Goal: Information Seeking & Learning: Learn about a topic

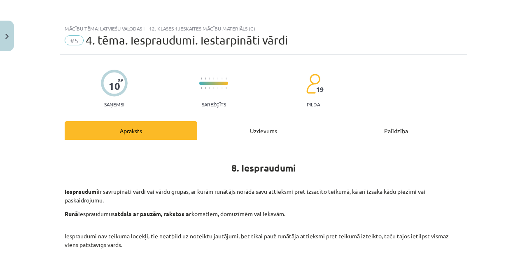
scroll to position [380, 0]
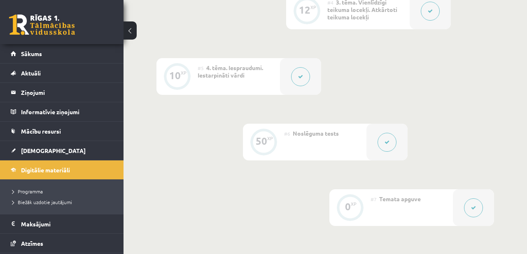
scroll to position [440, 0]
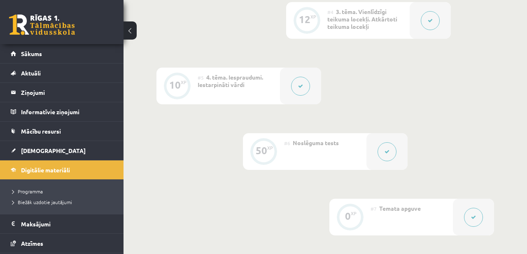
click at [300, 86] on button at bounding box center [300, 86] width 19 height 19
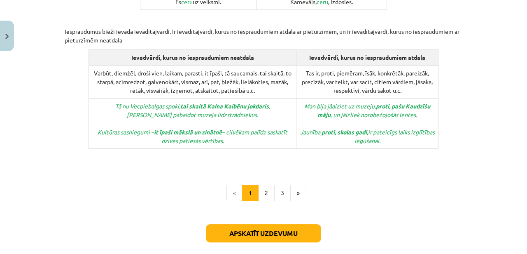
scroll to position [436, 0]
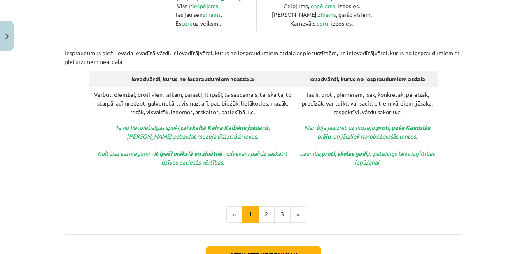
click at [269, 206] on button "2" at bounding box center [266, 214] width 16 height 16
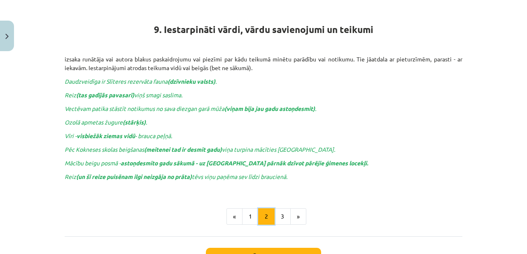
scroll to position [147, 0]
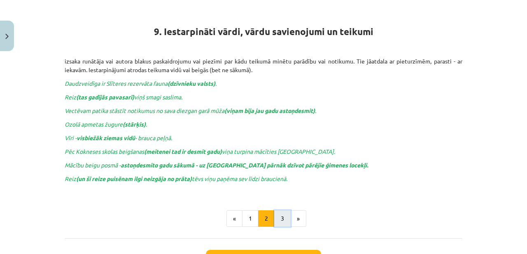
click at [283, 216] on button "3" at bounding box center [282, 218] width 16 height 16
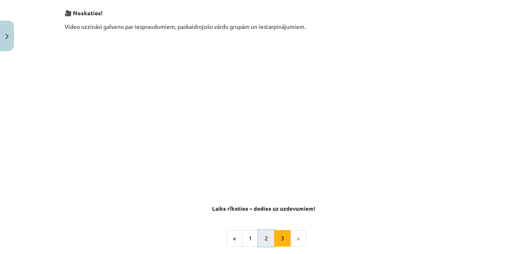
click at [261, 235] on button "2" at bounding box center [266, 238] width 16 height 16
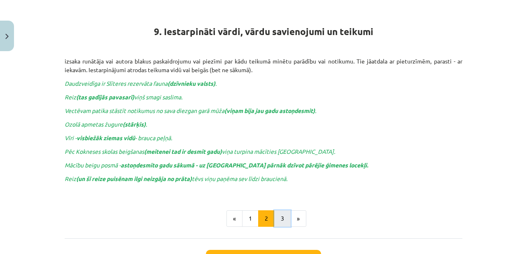
click at [289, 215] on button "3" at bounding box center [282, 218] width 16 height 16
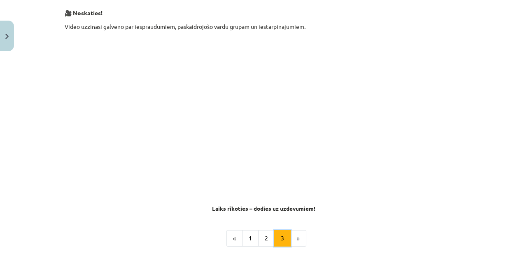
scroll to position [261, 0]
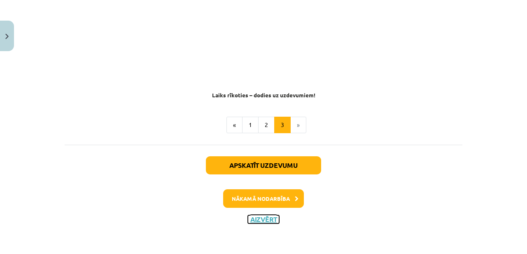
click at [260, 222] on button "Aizvērt" at bounding box center [263, 219] width 31 height 8
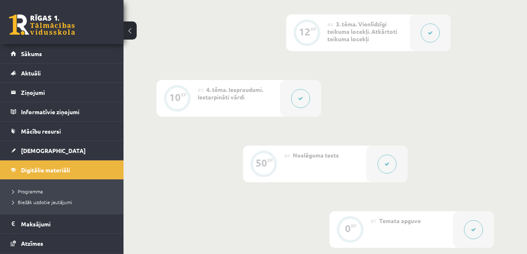
click at [388, 167] on button at bounding box center [387, 163] width 19 height 19
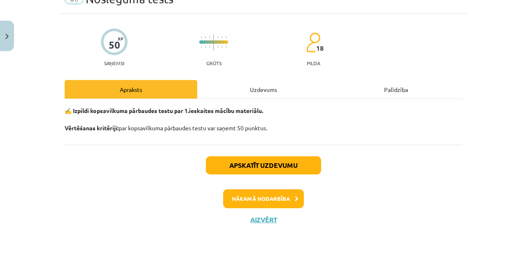
click at [265, 95] on div "Uzdevums" at bounding box center [263, 89] width 133 height 19
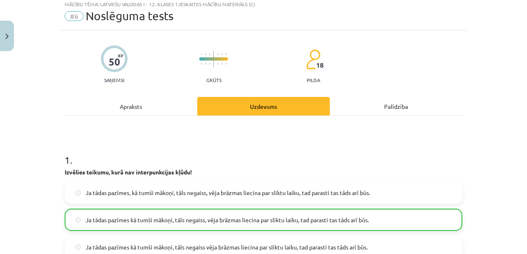
scroll to position [21, 0]
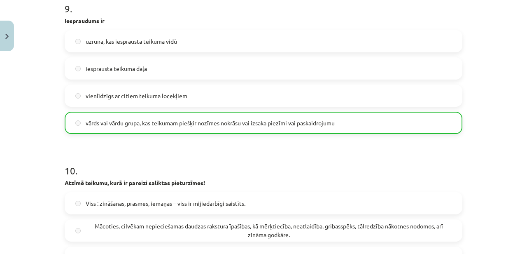
scroll to position [1634, 0]
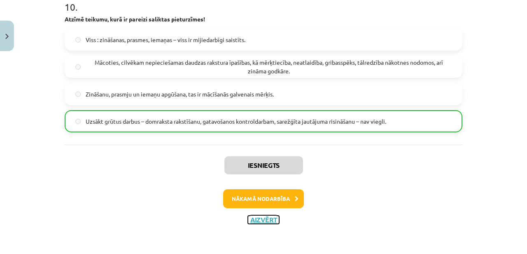
click at [267, 217] on button "Aizvērt" at bounding box center [263, 219] width 31 height 8
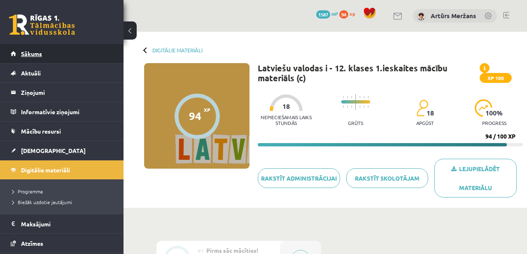
click at [29, 44] on link "Sākums" at bounding box center [62, 53] width 103 height 19
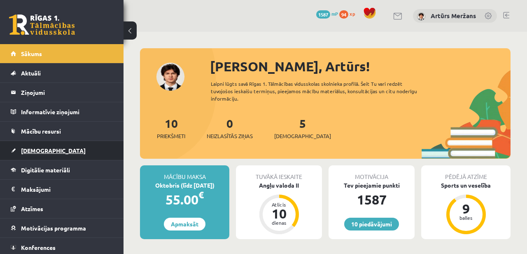
click at [63, 145] on link "[DEMOGRAPHIC_DATA]" at bounding box center [62, 150] width 103 height 19
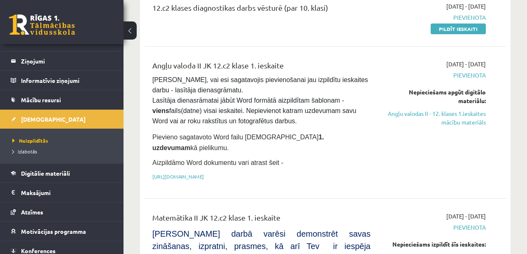
scroll to position [30, 0]
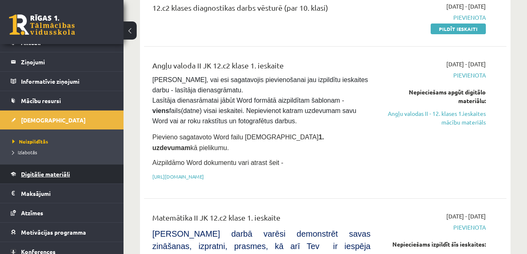
click at [66, 166] on link "Digitālie materiāli" at bounding box center [62, 173] width 103 height 19
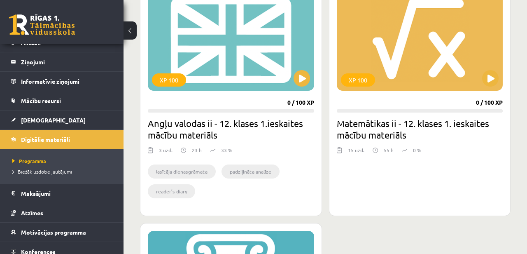
scroll to position [252, 0]
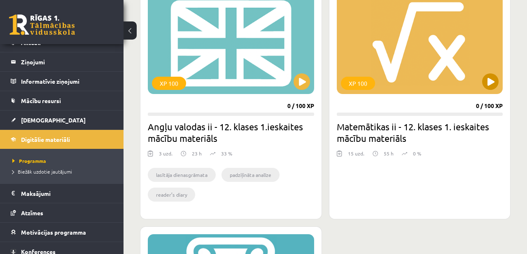
click at [436, 40] on div "XP 100" at bounding box center [420, 42] width 166 height 103
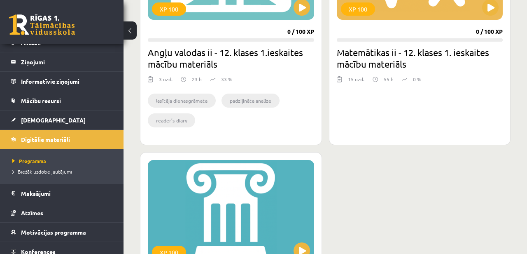
scroll to position [324, 0]
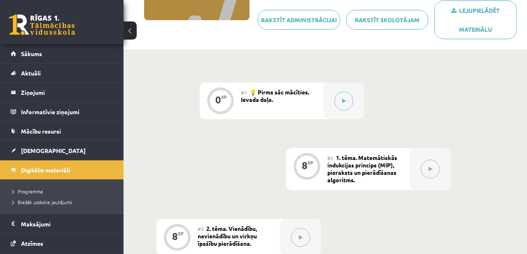
scroll to position [147, 0]
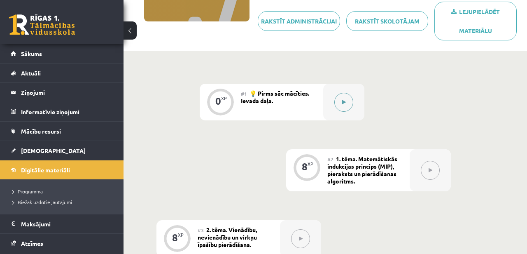
click at [356, 101] on div at bounding box center [343, 102] width 41 height 37
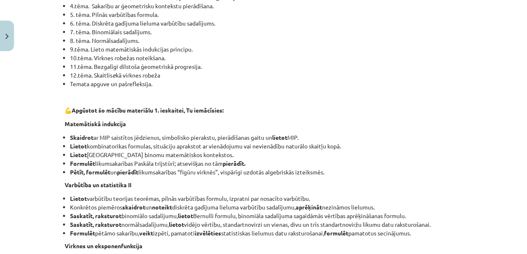
scroll to position [248, 0]
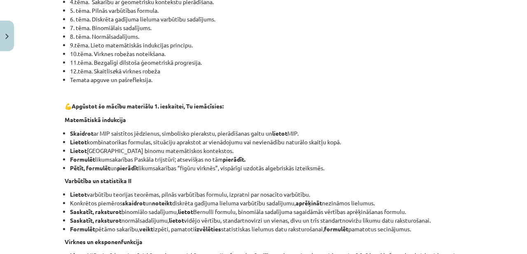
click at [247, 19] on li "6. tēma. Diskrēta gadījuma lieluma varbūtību sadalījums." at bounding box center [266, 19] width 393 height 9
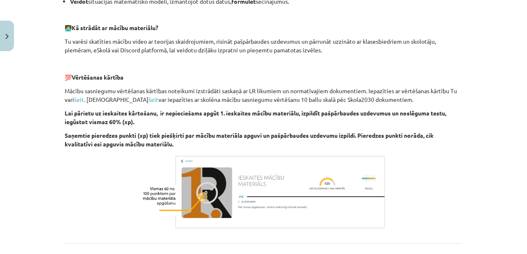
scroll to position [559, 0]
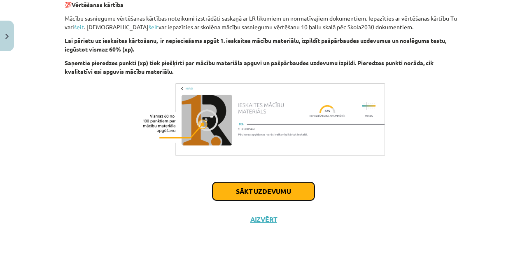
click at [258, 187] on button "Sākt uzdevumu" at bounding box center [264, 191] width 102 height 18
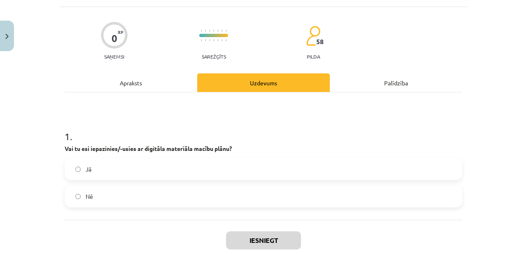
scroll to position [51, 0]
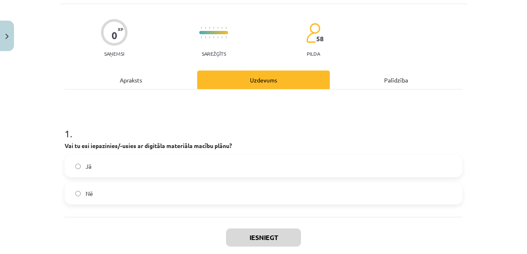
click at [123, 165] on label "Jā" at bounding box center [263, 166] width 396 height 21
click at [261, 241] on button "Iesniegt" at bounding box center [263, 237] width 75 height 18
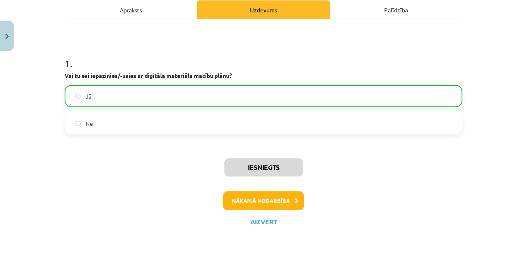
scroll to position [123, 0]
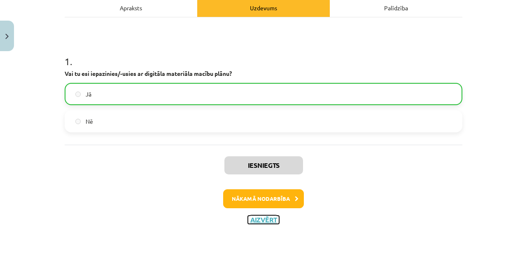
click at [267, 218] on button "Aizvērt" at bounding box center [263, 219] width 31 height 8
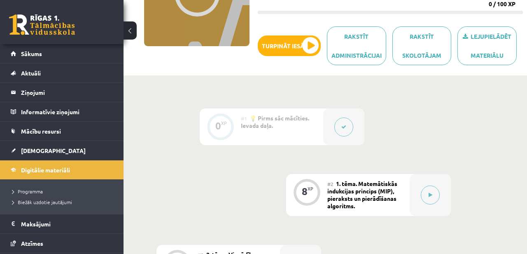
scroll to position [122, 0]
click at [60, 179] on ul "Programma Biežāk uzdotie jautājumi" at bounding box center [62, 196] width 124 height 35
click at [59, 174] on link "Digitālie materiāli" at bounding box center [62, 169] width 103 height 19
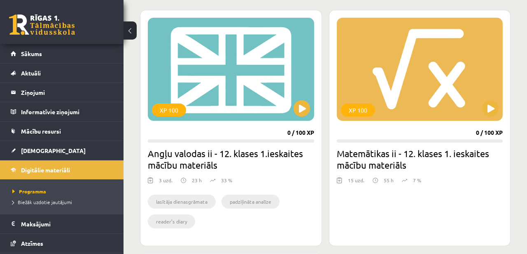
scroll to position [232, 0]
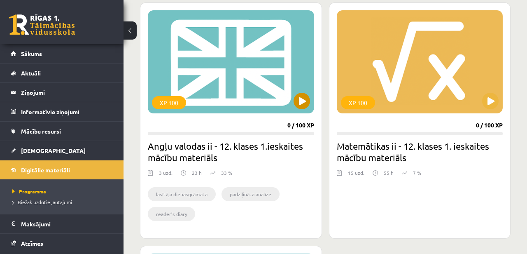
click at [240, 97] on div "XP 100" at bounding box center [231, 61] width 166 height 103
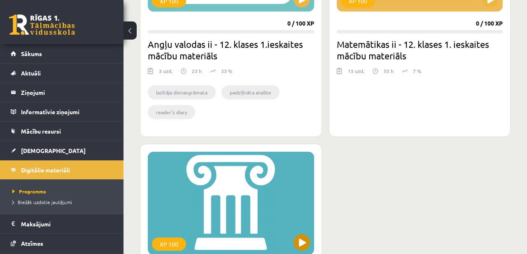
click at [259, 161] on div "XP 100" at bounding box center [231, 203] width 166 height 103
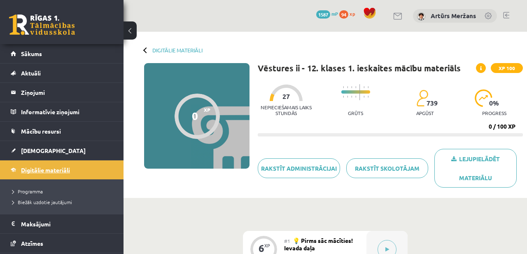
click at [64, 169] on span "Digitālie materiāli" at bounding box center [45, 169] width 49 height 7
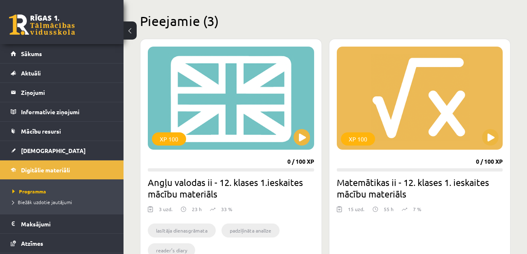
scroll to position [208, 0]
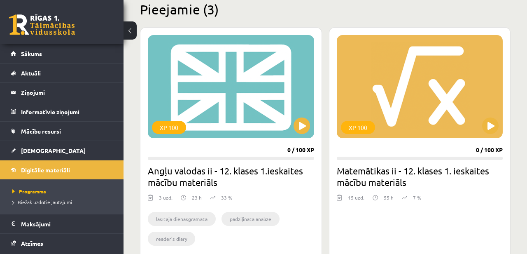
click at [375, 168] on h2 "Matemātikas ii - 12. klases 1. ieskaites mācību materiāls" at bounding box center [420, 176] width 166 height 23
click at [382, 123] on div "XP 100" at bounding box center [420, 86] width 166 height 103
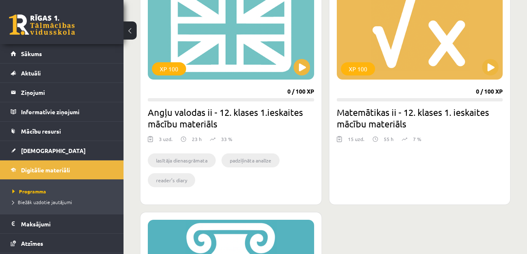
scroll to position [283, 0]
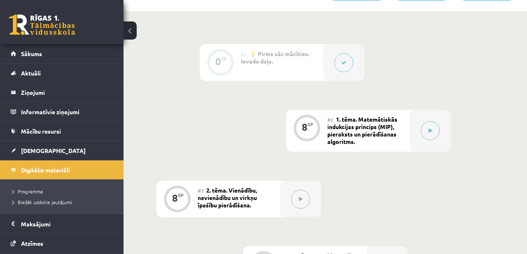
scroll to position [198, 0]
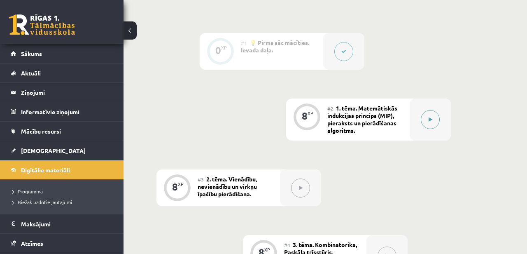
click at [433, 126] on button at bounding box center [430, 119] width 19 height 19
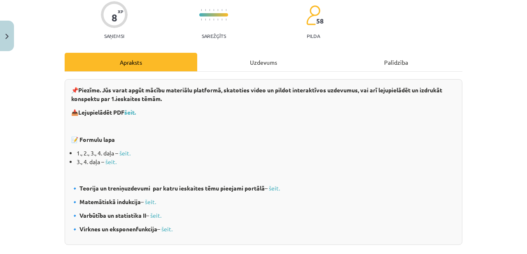
scroll to position [84, 0]
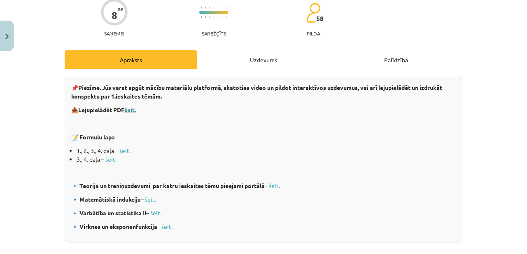
click at [133, 110] on b "šeit." at bounding box center [130, 109] width 12 height 7
click at [126, 150] on link "šeit." at bounding box center [124, 150] width 11 height 7
click at [110, 158] on link "šeit." at bounding box center [110, 158] width 11 height 7
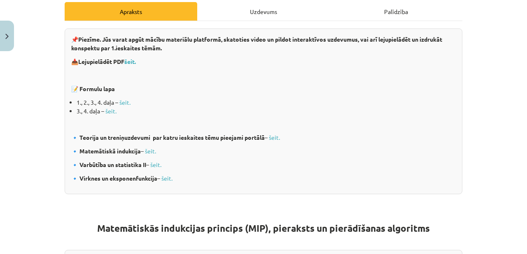
scroll to position [131, 0]
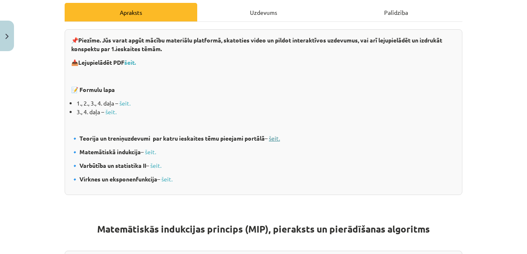
click at [276, 139] on link "šeit." at bounding box center [274, 137] width 11 height 7
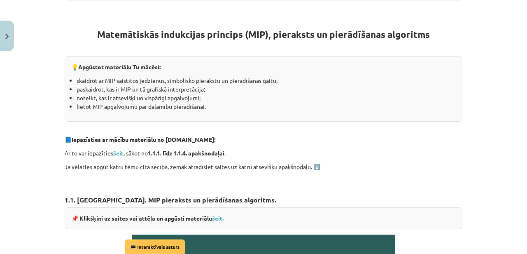
scroll to position [332, 0]
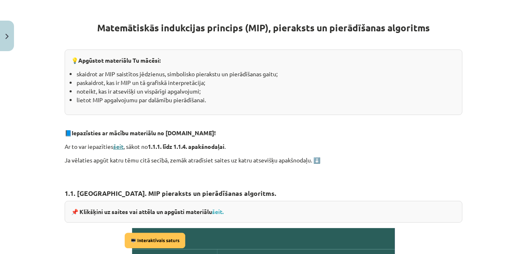
click at [115, 146] on strong "šeit" at bounding box center [118, 146] width 10 height 7
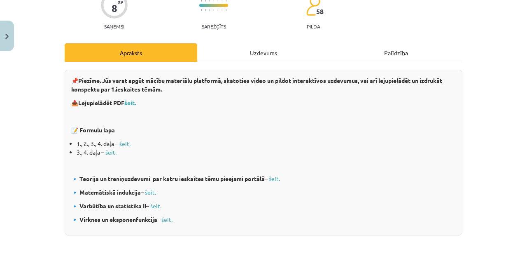
scroll to position [76, 0]
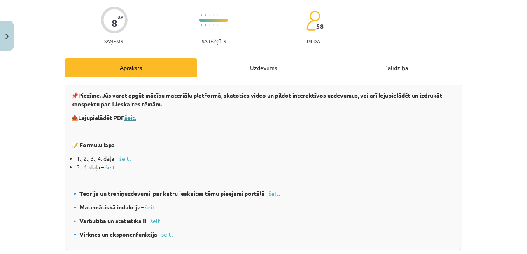
click at [133, 117] on b "šeit." at bounding box center [130, 117] width 12 height 7
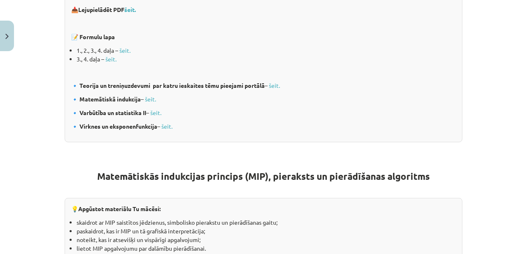
scroll to position [0, 0]
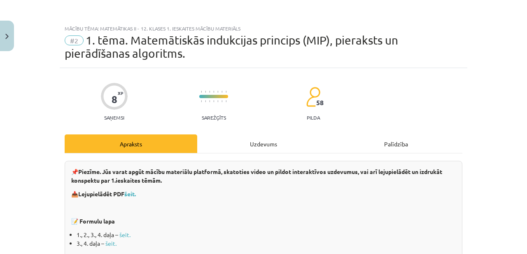
click at [250, 142] on div "Uzdevums" at bounding box center [263, 143] width 133 height 19
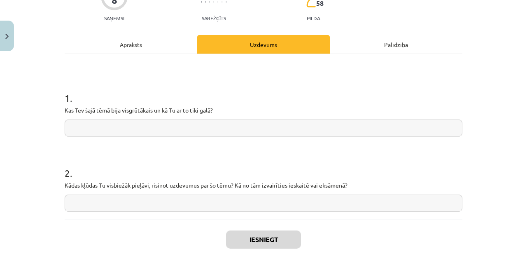
scroll to position [91, 0]
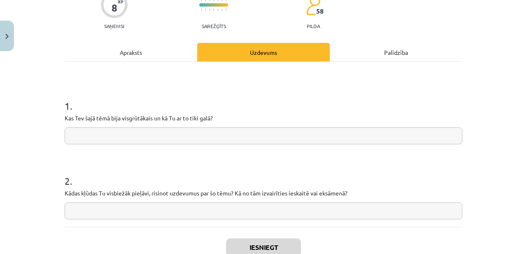
click at [176, 62] on div "1 . Kas Tev šajā tēmā bija visgrūtākais un kā Tu ar to tiki galā? 2 . Kādas kļū…" at bounding box center [264, 144] width 398 height 165
click at [161, 52] on div "Apraksts" at bounding box center [131, 52] width 133 height 19
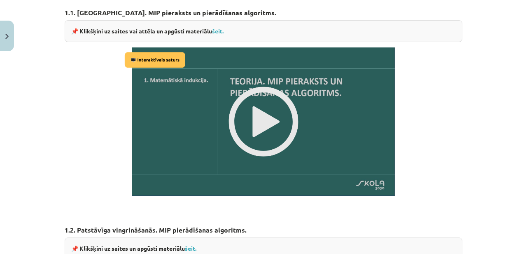
scroll to position [512, 0]
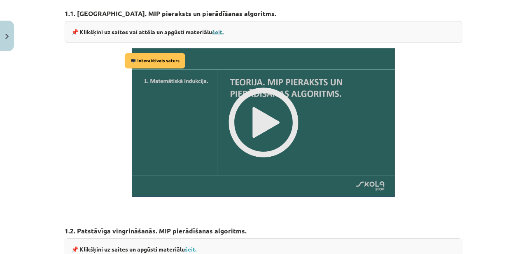
click at [224, 33] on link "šeit." at bounding box center [218, 31] width 12 height 7
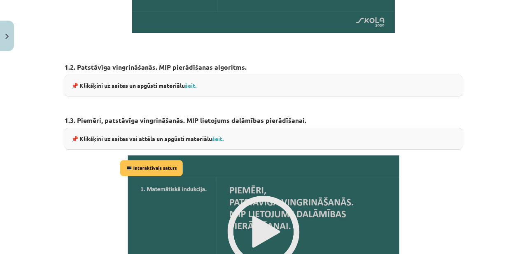
scroll to position [1049, 0]
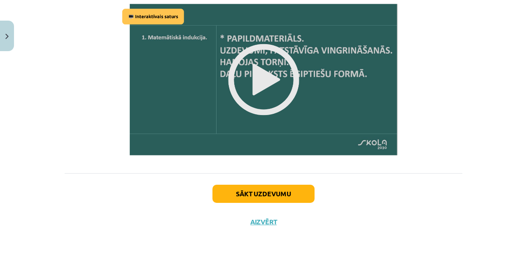
click at [253, 225] on div "Sākt uzdevumu Aizvērt" at bounding box center [264, 202] width 398 height 58
click at [262, 218] on button "Aizvērt" at bounding box center [263, 222] width 31 height 8
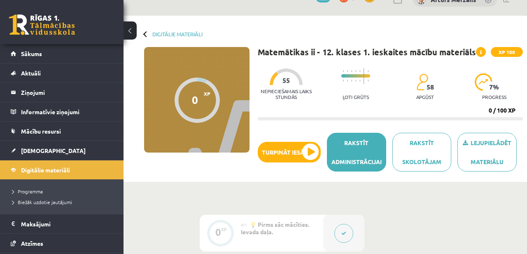
scroll to position [25, 0]
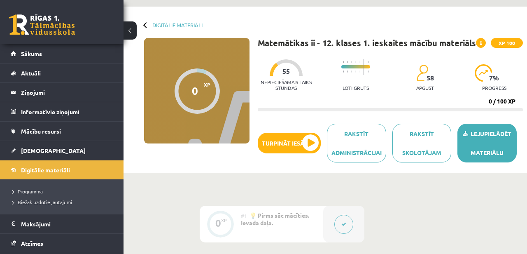
click at [491, 129] on link "Lejupielādēt materiālu" at bounding box center [487, 143] width 59 height 39
